Goal: Task Accomplishment & Management: Use online tool/utility

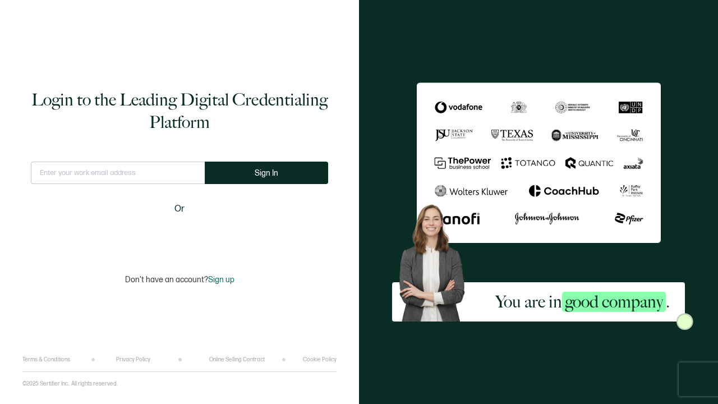
click at [217, 234] on div "Sign in with Google. Opens in new tab" at bounding box center [179, 235] width 129 height 25
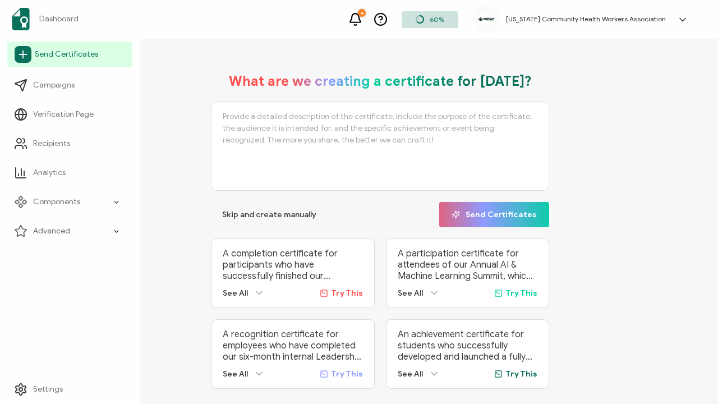
click at [63, 57] on span "Send Certificates" at bounding box center [66, 54] width 63 height 11
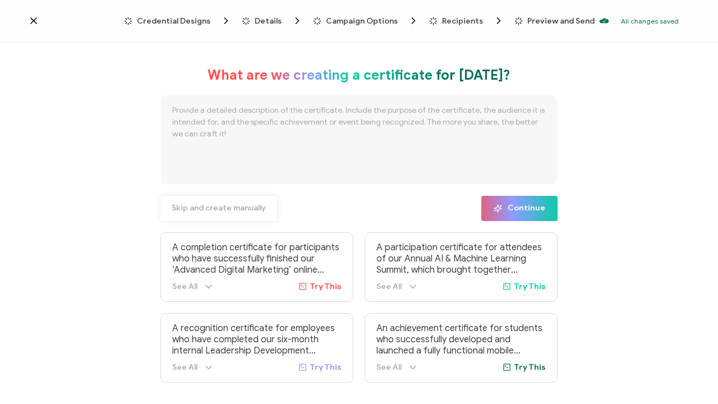
click at [239, 208] on span "Skip and create manually" at bounding box center [219, 208] width 94 height 8
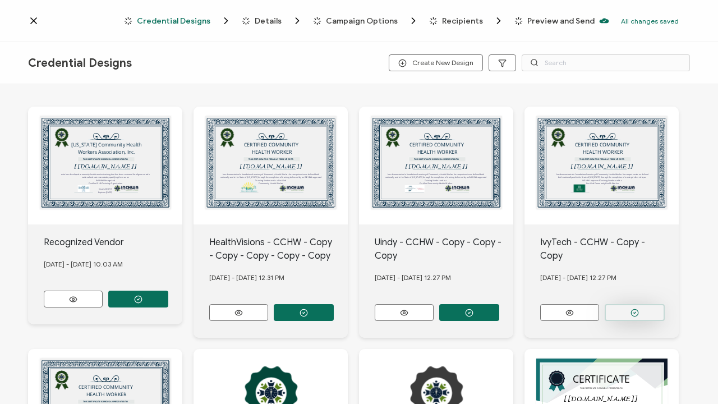
click at [142, 296] on circle "button" at bounding box center [138, 299] width 7 height 7
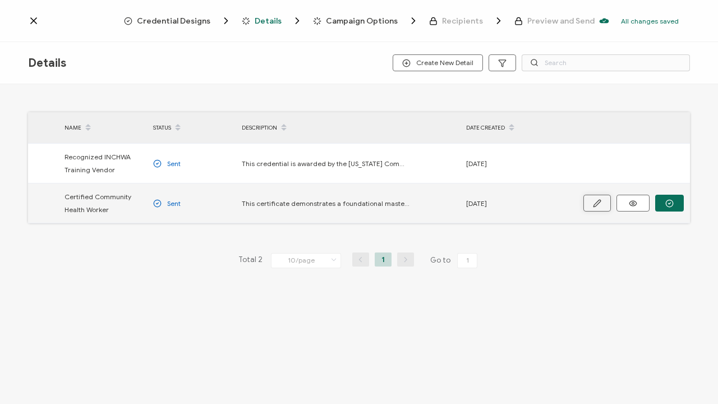
click at [593, 203] on icon "button" at bounding box center [597, 203] width 8 height 8
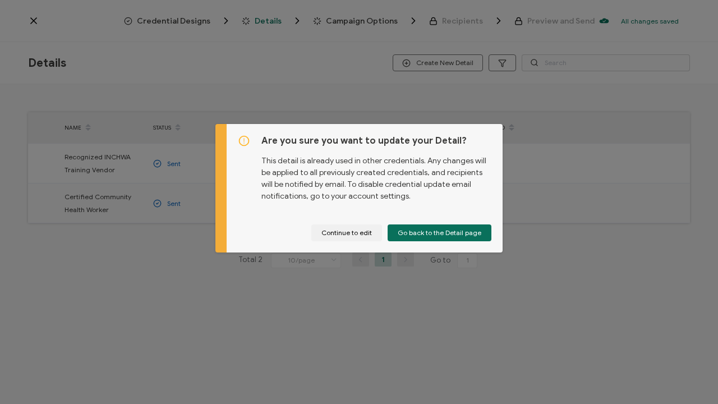
click at [602, 290] on div "Are you sure you want to update your Detail? This detail is already used in oth…" at bounding box center [359, 202] width 718 height 404
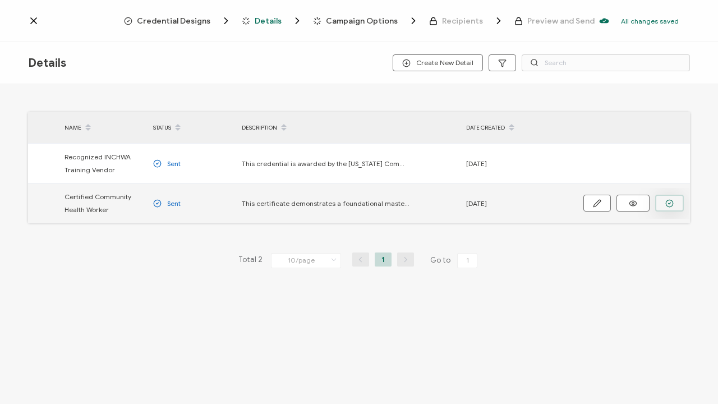
click at [669, 204] on icon "button" at bounding box center [670, 203] width 2 height 2
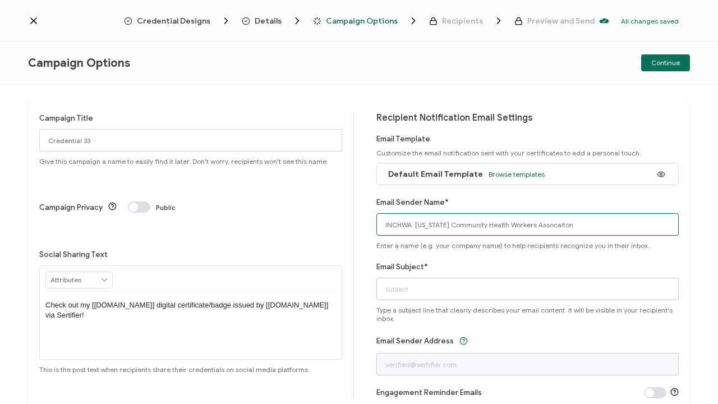
type input "INCHWA [US_STATE] Community Health Workers Assocaiton"
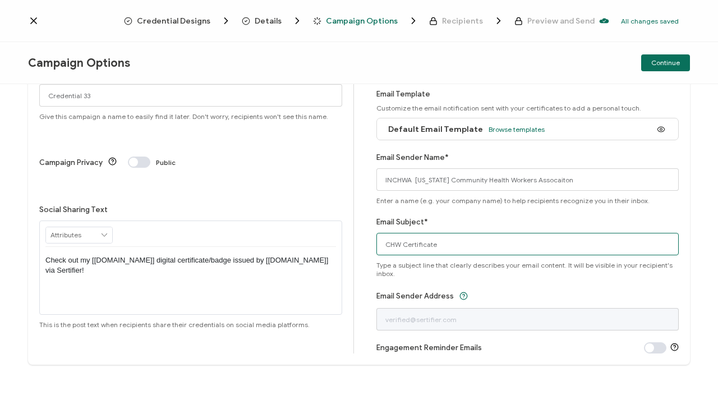
scroll to position [45, 0]
type input "CHW Certificate"
click at [679, 65] on span "Continue" at bounding box center [665, 62] width 29 height 7
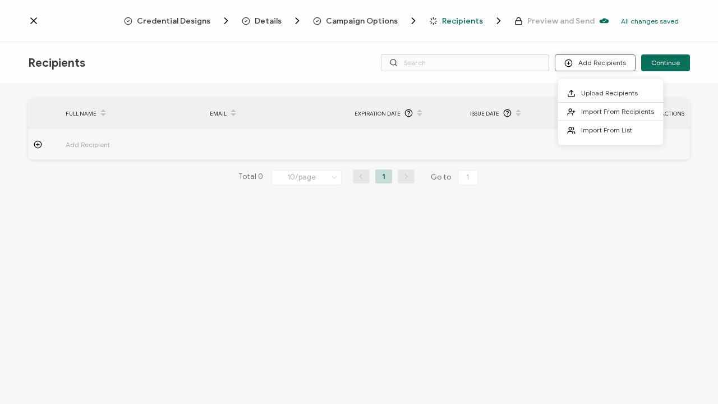
click at [617, 64] on button "Add Recipients" at bounding box center [595, 62] width 81 height 17
click at [617, 94] on span "Upload Recipients" at bounding box center [609, 93] width 57 height 8
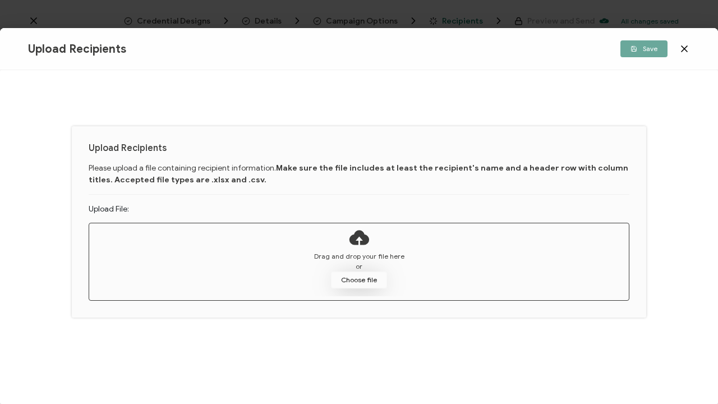
click at [370, 279] on button "Choose file" at bounding box center [359, 279] width 56 height 17
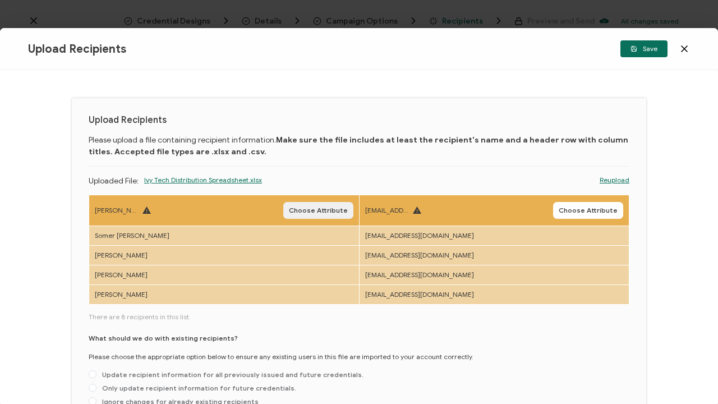
click at [325, 211] on span "Choose Attribute" at bounding box center [318, 210] width 59 height 7
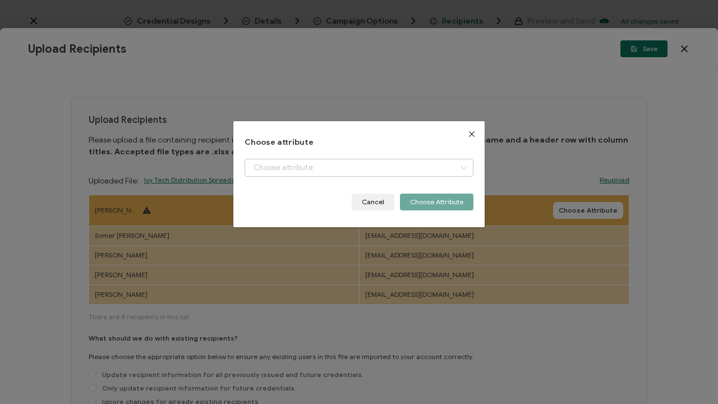
click at [462, 164] on icon "dialog" at bounding box center [464, 168] width 14 height 18
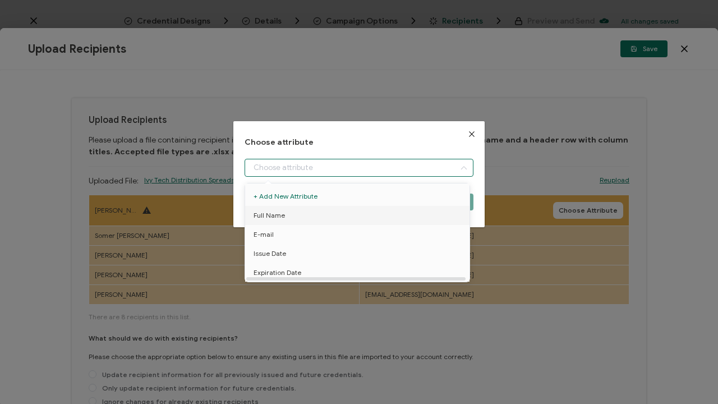
click at [395, 216] on li "Full Name" at bounding box center [359, 215] width 234 height 19
type input "Full Name"
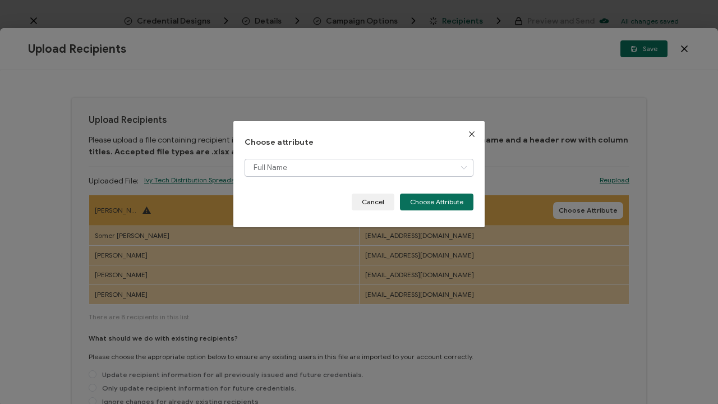
click at [462, 165] on icon "dialog" at bounding box center [464, 168] width 14 height 18
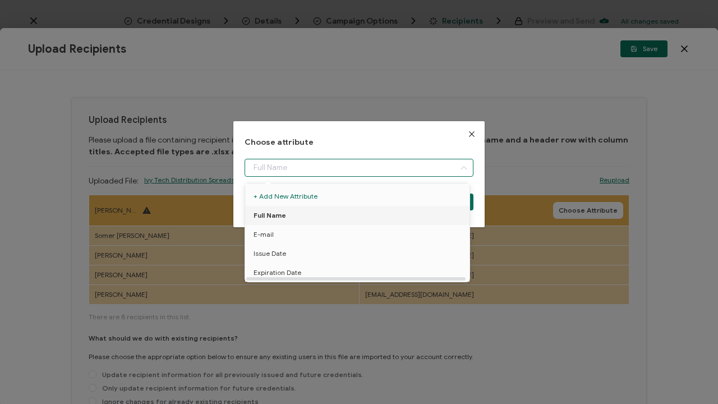
click at [382, 216] on li "Full Name" at bounding box center [359, 215] width 234 height 19
type input "Full Name"
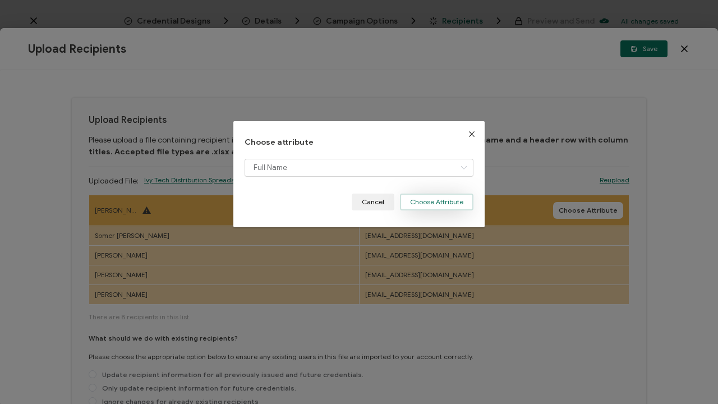
click at [428, 199] on button "Choose Attribute" at bounding box center [436, 201] width 73 height 17
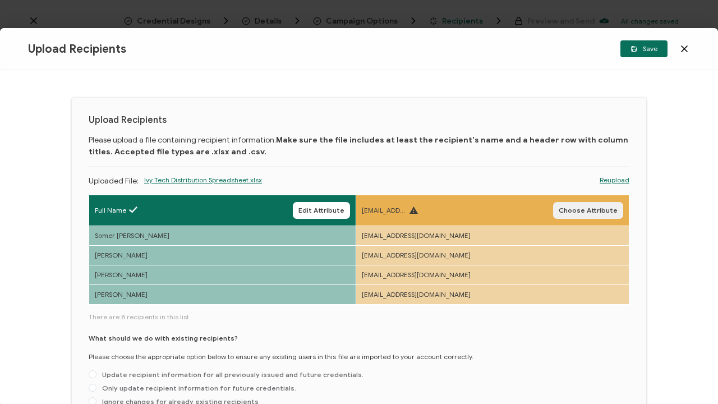
click at [592, 212] on span "Choose Attribute" at bounding box center [588, 210] width 59 height 7
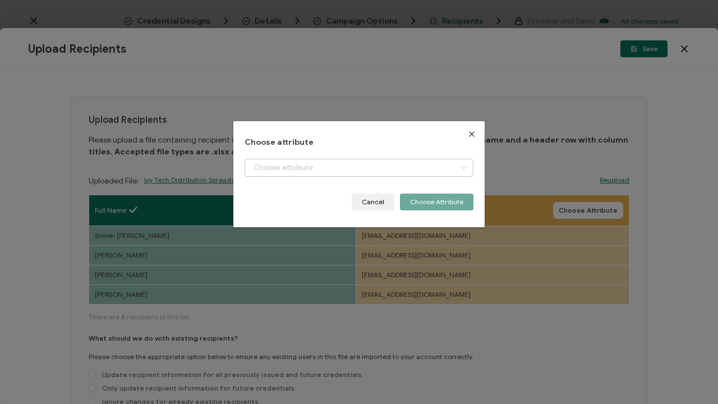
click at [460, 167] on icon "dialog" at bounding box center [464, 168] width 14 height 18
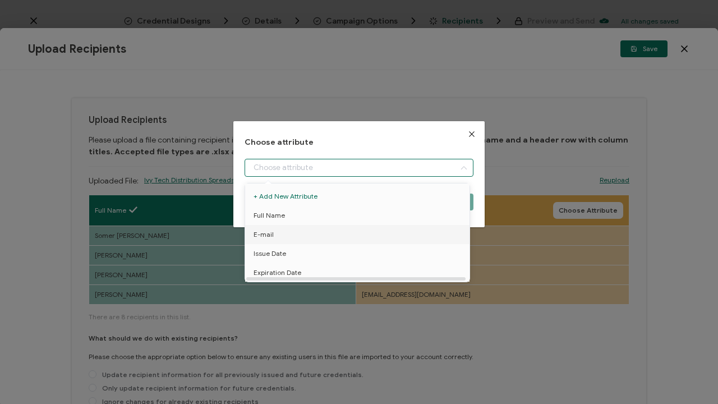
click at [386, 233] on li "E-mail" at bounding box center [359, 234] width 234 height 19
type input "E-mail"
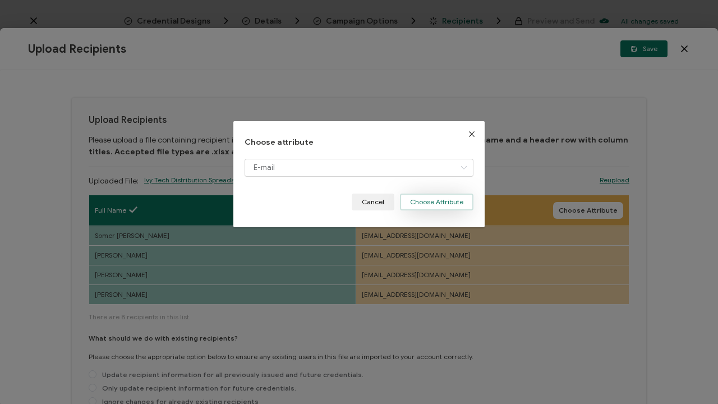
click at [453, 201] on button "Choose Attribute" at bounding box center [436, 201] width 73 height 17
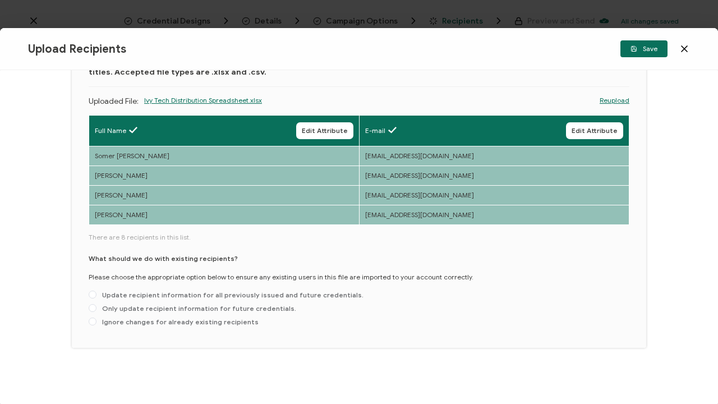
scroll to position [80, 0]
click at [95, 296] on span at bounding box center [93, 295] width 8 height 8
click at [95, 296] on input "Update recipient information for all previously issued and future credentials." at bounding box center [93, 295] width 8 height 9
radio input "true"
click at [648, 52] on span "Save" at bounding box center [643, 48] width 27 height 7
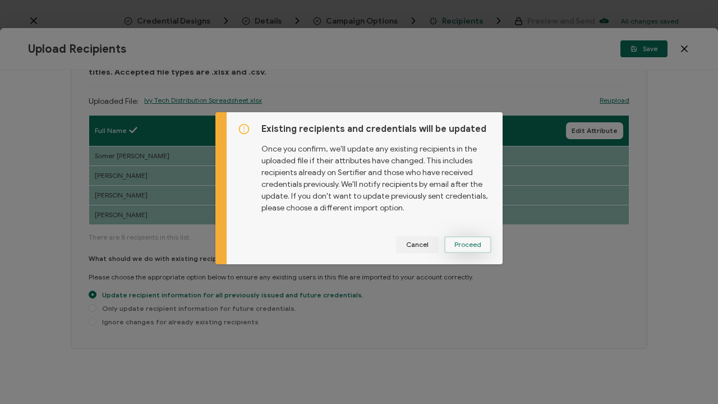
click at [473, 246] on span "Proceed" at bounding box center [467, 244] width 27 height 7
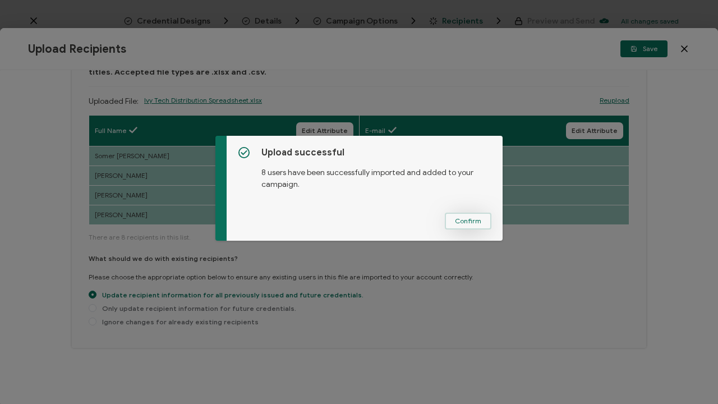
click at [475, 218] on span "Confirm" at bounding box center [468, 221] width 26 height 7
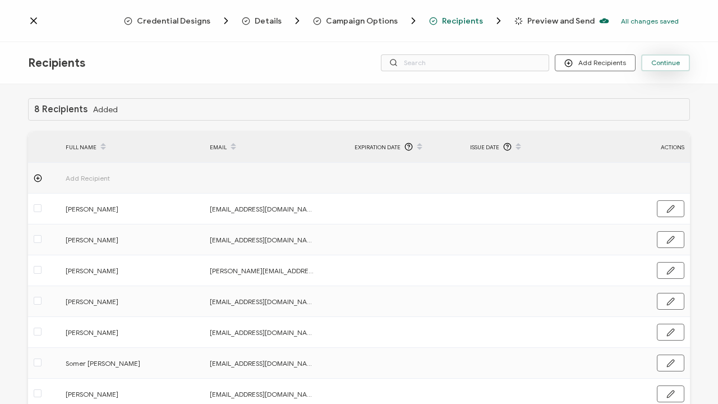
click at [675, 61] on span "Continue" at bounding box center [665, 62] width 29 height 7
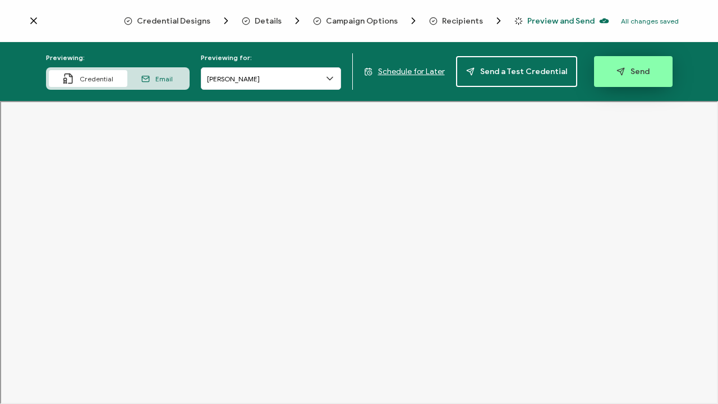
click at [633, 71] on span "Send" at bounding box center [632, 71] width 33 height 8
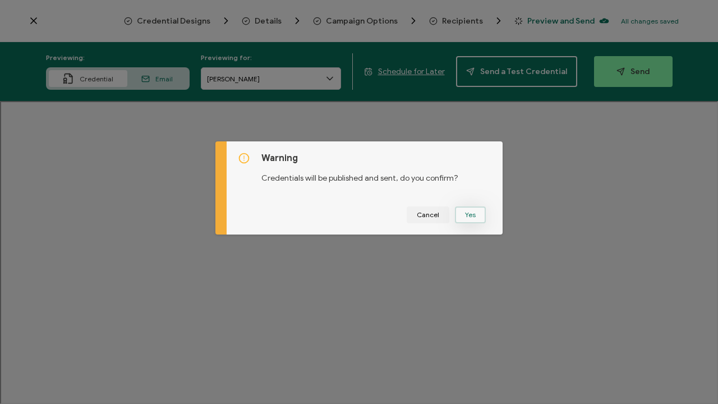
click at [468, 216] on button "Yes" at bounding box center [470, 214] width 31 height 17
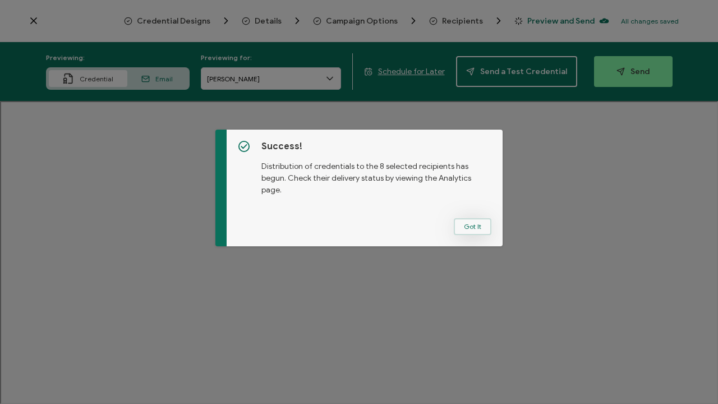
click at [470, 228] on button "Got It" at bounding box center [473, 226] width 38 height 17
